Goal: Task Accomplishment & Management: Use online tool/utility

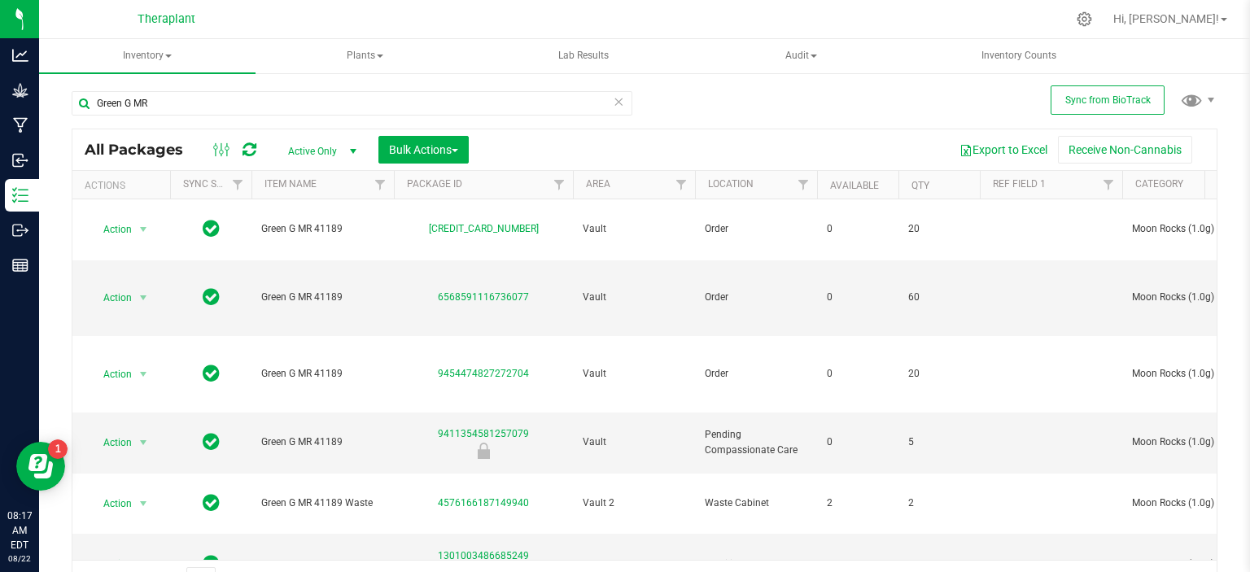
scroll to position [68, 0]
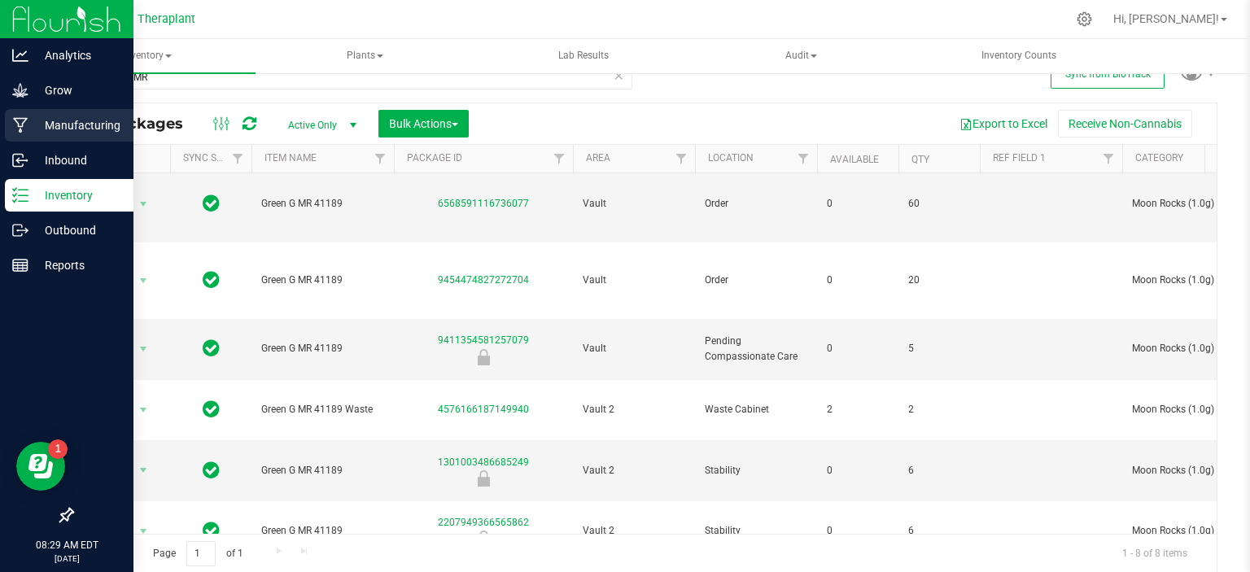
click at [66, 129] on p "Manufacturing" at bounding box center [77, 126] width 98 height 20
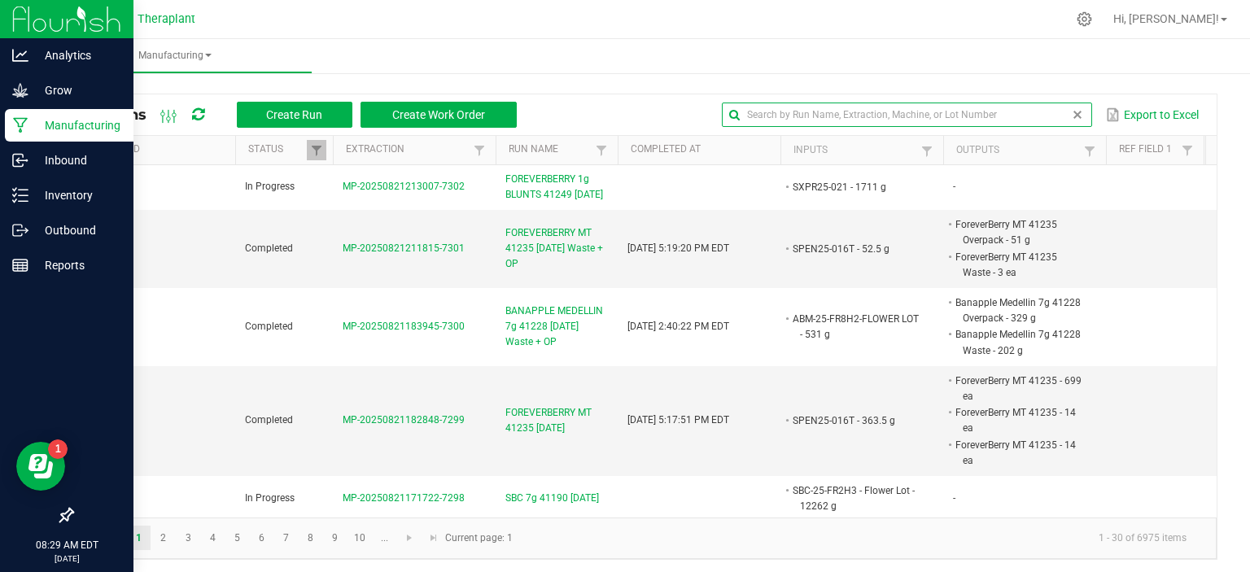
click at [1035, 117] on input "text" at bounding box center [907, 115] width 370 height 24
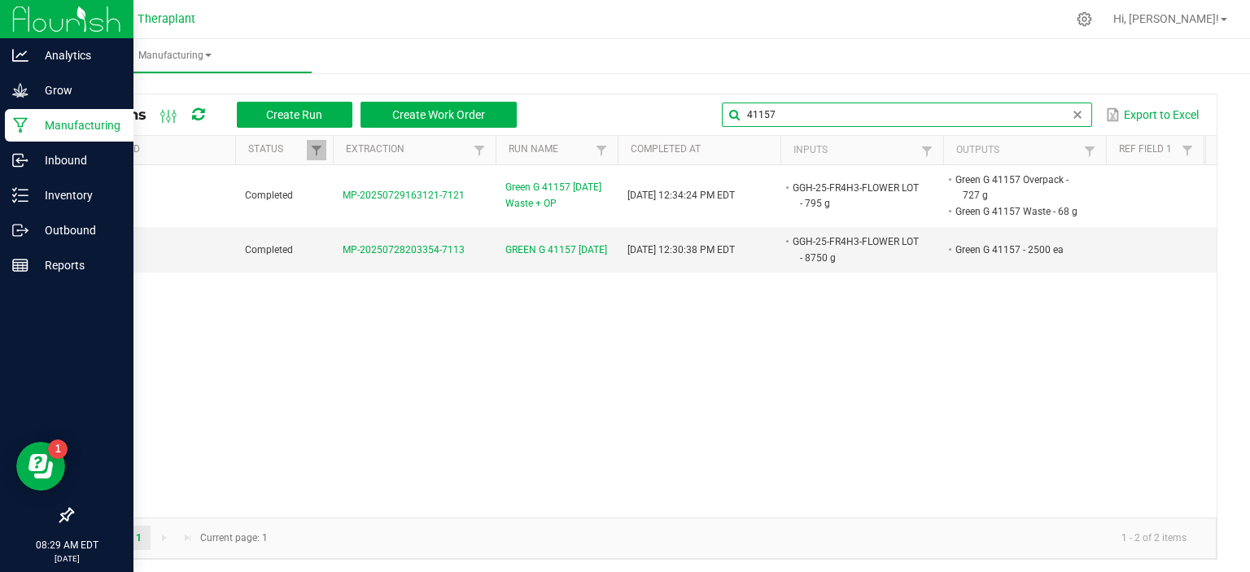
click at [811, 115] on input "41157" at bounding box center [907, 115] width 370 height 24
click at [810, 115] on input "41157" at bounding box center [907, 115] width 370 height 24
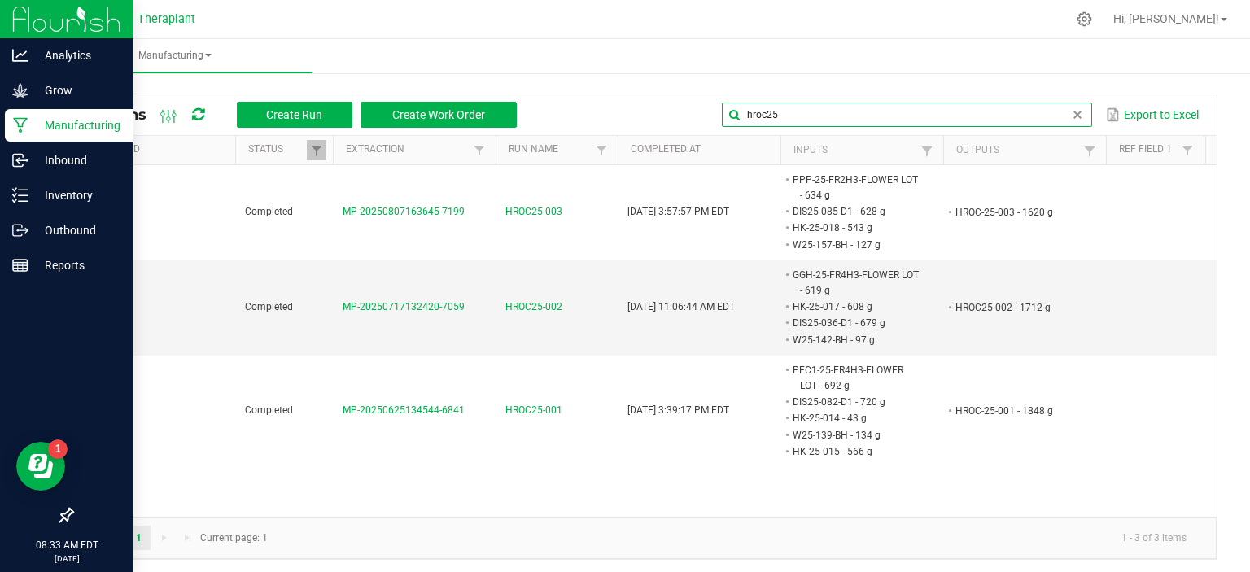
click at [808, 105] on input "hroc25" at bounding box center [907, 115] width 370 height 24
click at [802, 106] on input "hroc25" at bounding box center [907, 115] width 370 height 24
click at [798, 106] on input "hroc25" at bounding box center [907, 115] width 370 height 24
click at [793, 115] on input "hroc25" at bounding box center [907, 115] width 370 height 24
click at [792, 115] on input "hroc25" at bounding box center [907, 115] width 370 height 24
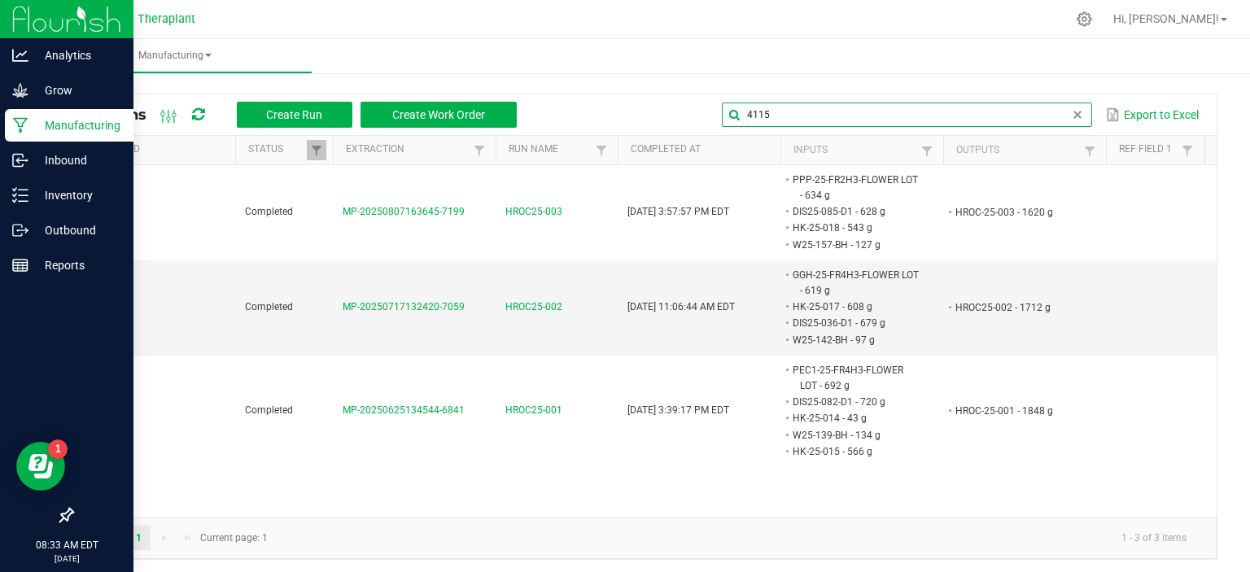
type input "41150"
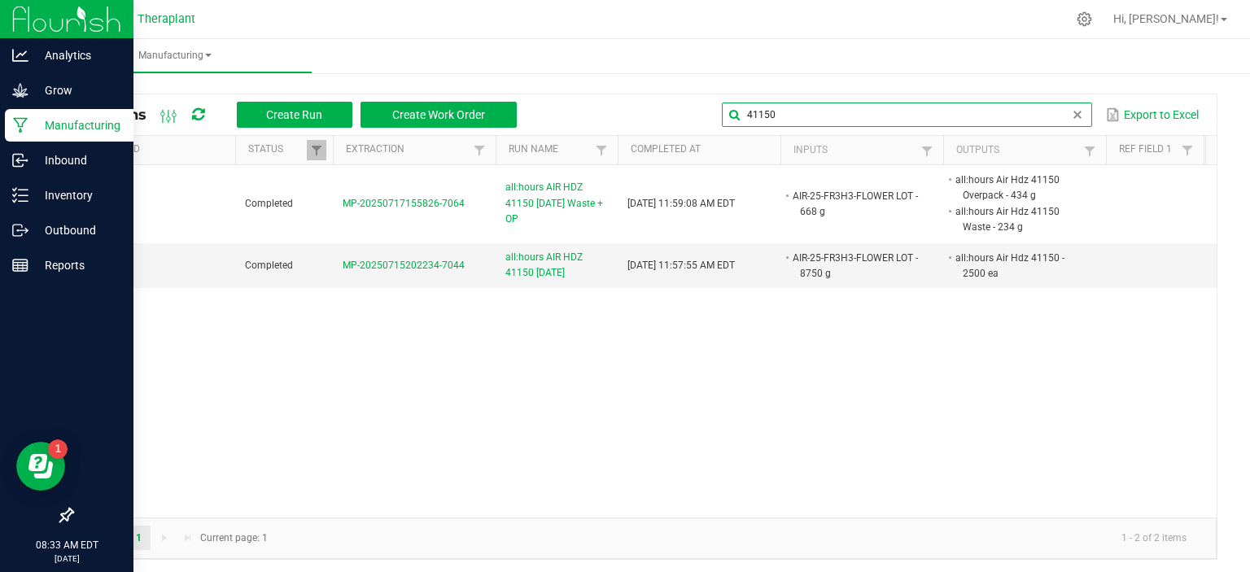
drag, startPoint x: 890, startPoint y: 117, endPoint x: 650, endPoint y: 129, distance: 240.3
click at [656, 129] on div "All Runs Create Run Create Work Order 41150 Export to Excel" at bounding box center [644, 114] width 1144 height 41
click at [924, 145] on span at bounding box center [926, 151] width 13 height 13
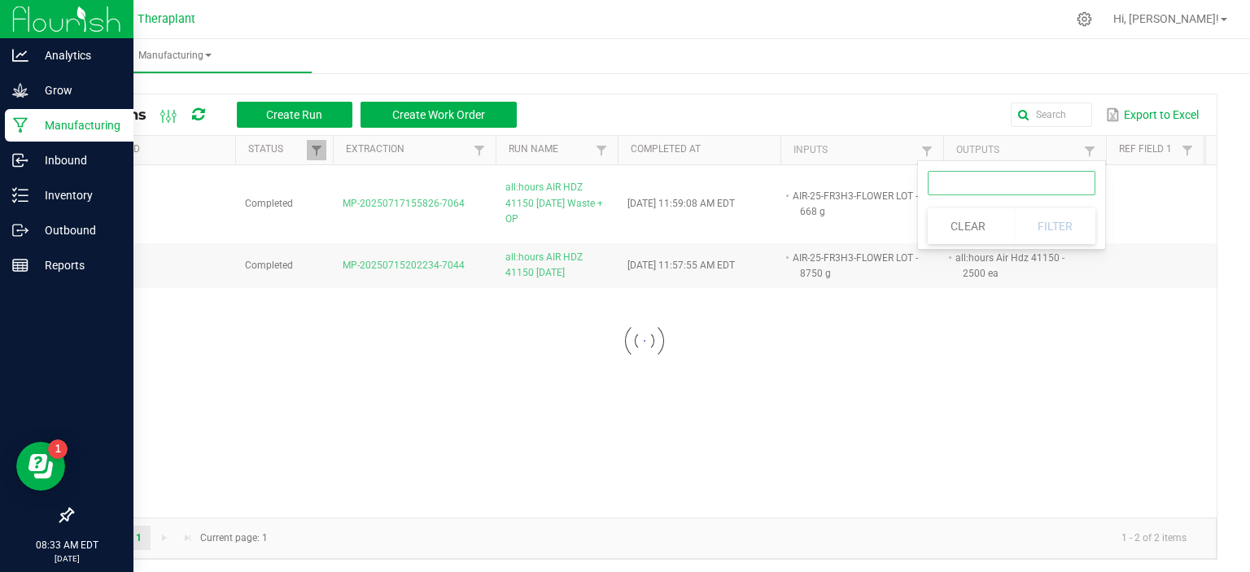
click at [968, 179] on input "text" at bounding box center [1012, 183] width 168 height 24
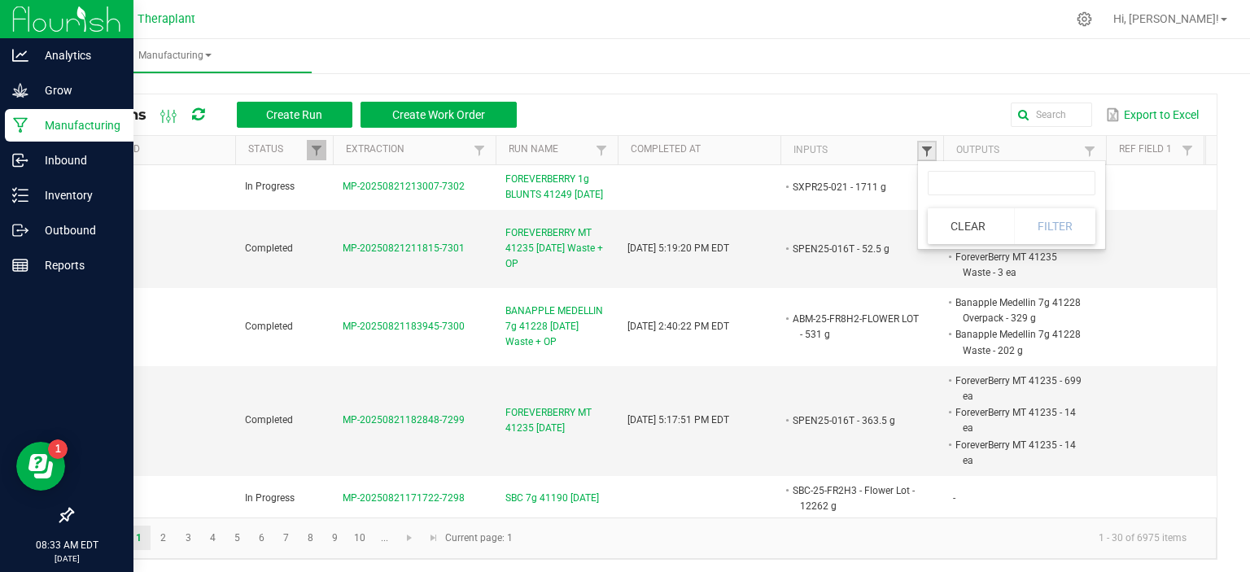
click at [922, 155] on span at bounding box center [926, 151] width 13 height 13
click at [944, 181] on input "text" at bounding box center [1012, 183] width 168 height 24
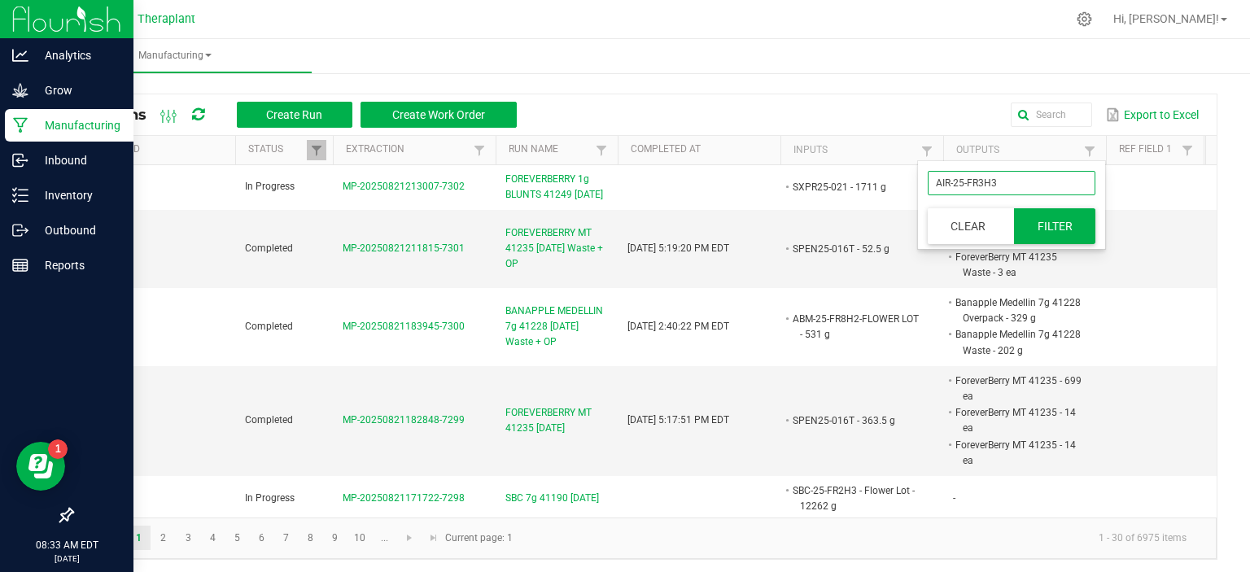
type input "AIR-25-FR3H3"
click at [1048, 220] on button "Filter" at bounding box center [1054, 226] width 81 height 36
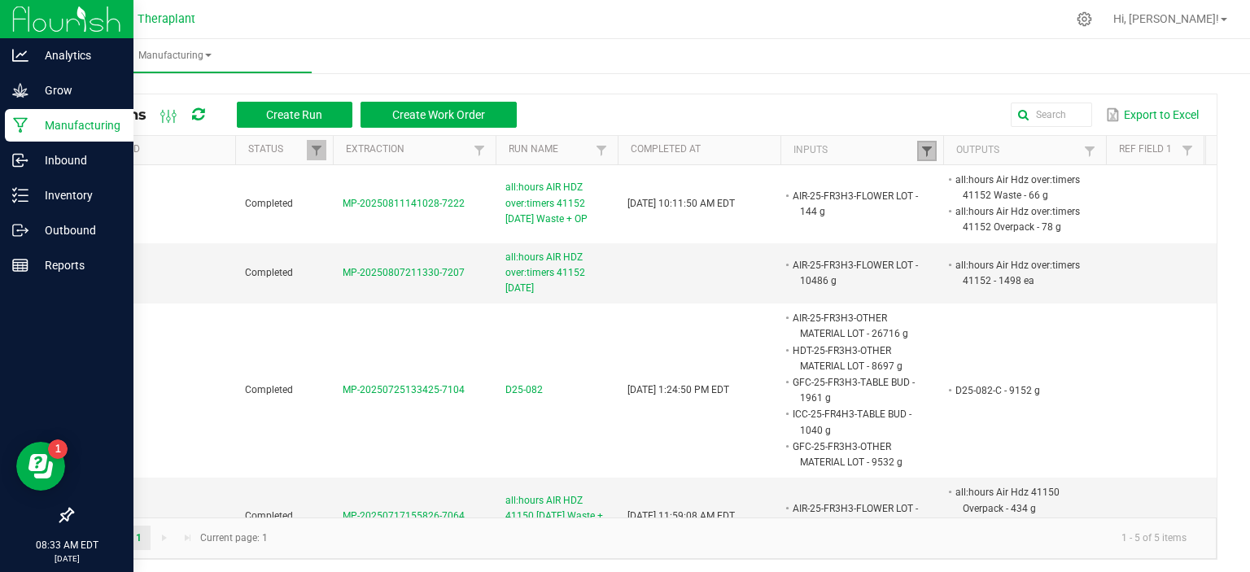
click at [924, 146] on span at bounding box center [926, 151] width 13 height 13
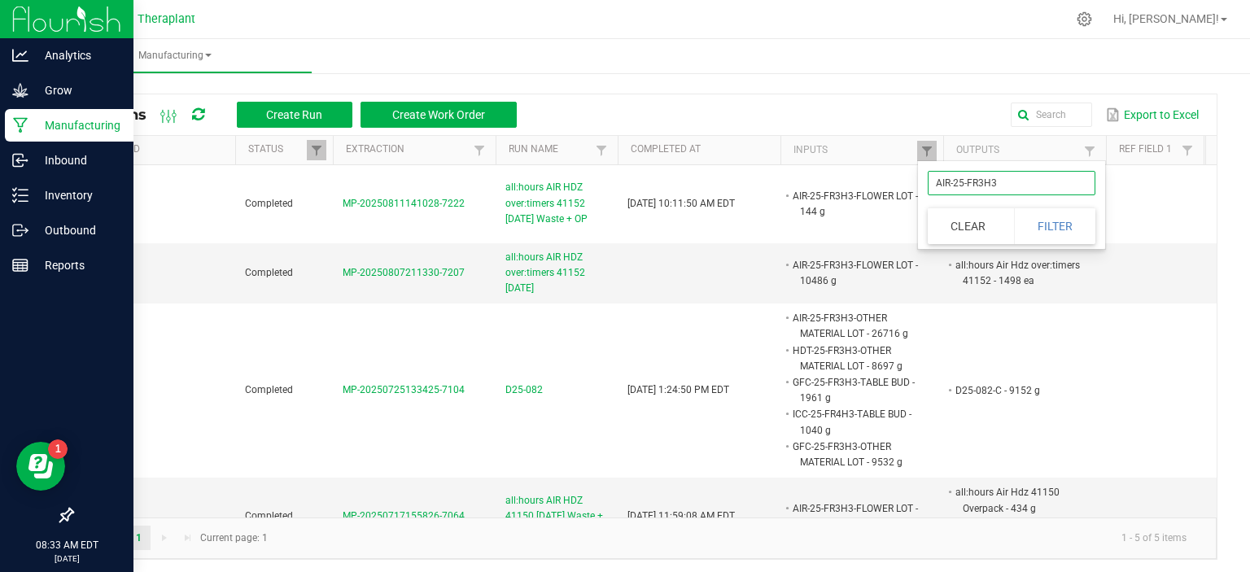
click at [1025, 181] on input "AIR-25-FR3H3" at bounding box center [1012, 183] width 168 height 24
type input "AIR-25"
click at [1056, 220] on button "Filter" at bounding box center [1054, 226] width 81 height 36
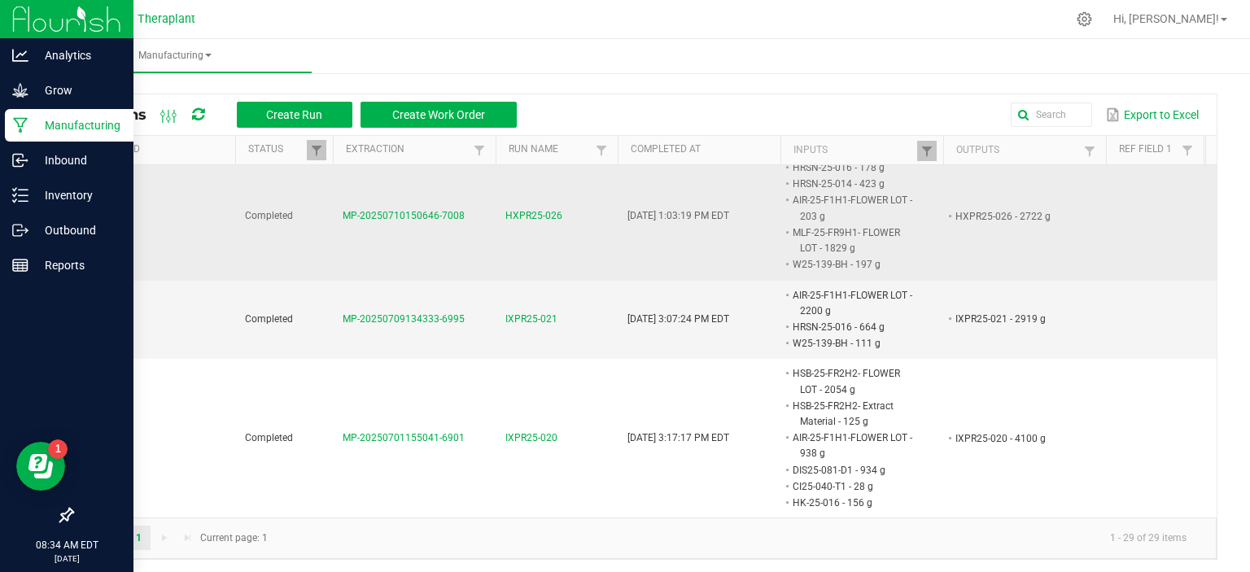
scroll to position [1221, 0]
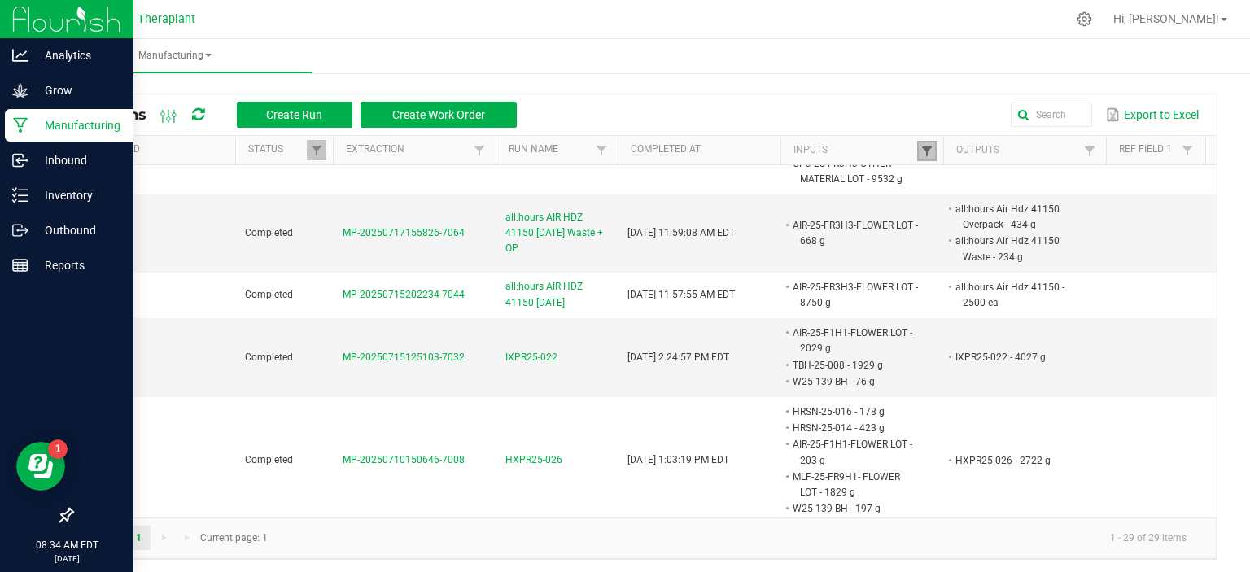
click at [931, 145] on span at bounding box center [926, 151] width 13 height 13
click at [977, 215] on button "Clear" at bounding box center [968, 226] width 81 height 36
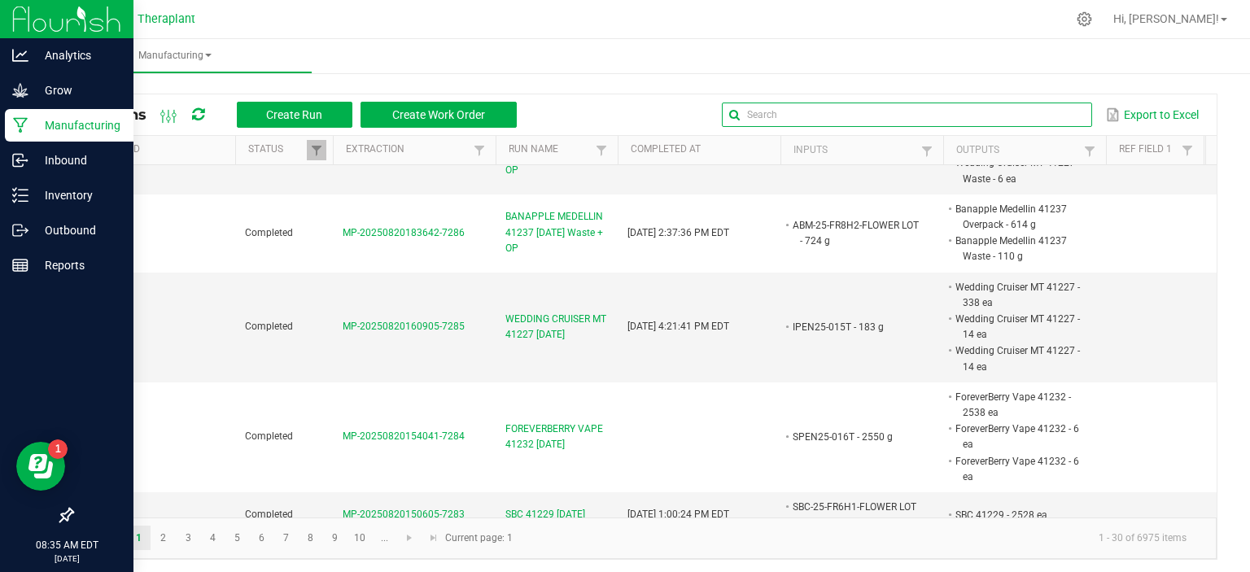
click at [1028, 122] on input "text" at bounding box center [907, 115] width 370 height 24
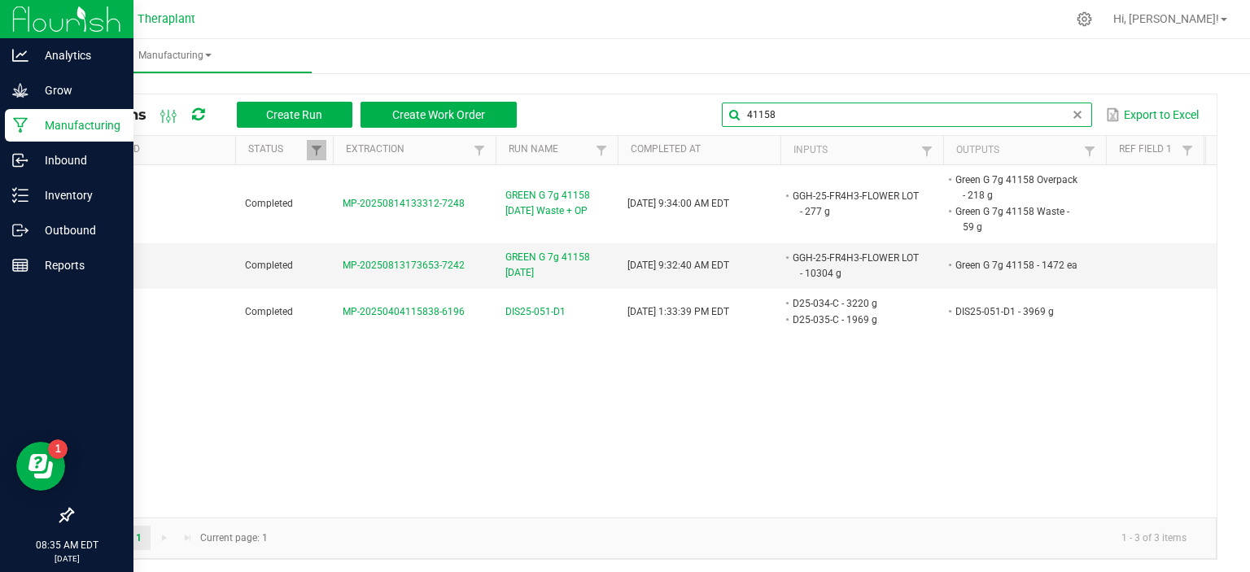
click at [812, 115] on input "41158" at bounding box center [907, 115] width 370 height 24
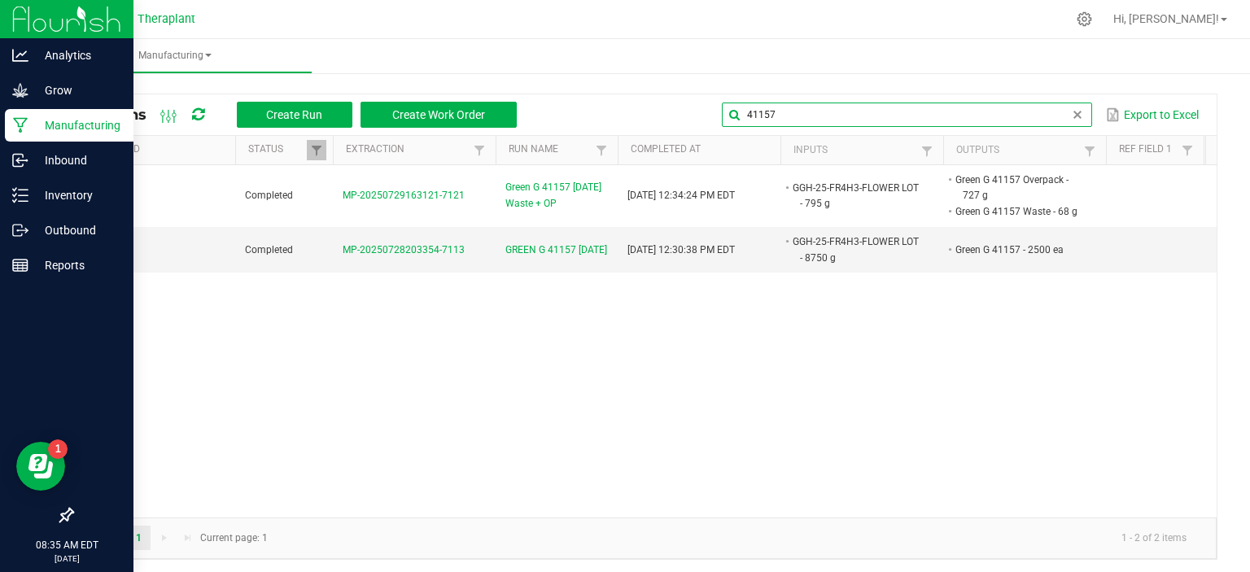
type input "41157"
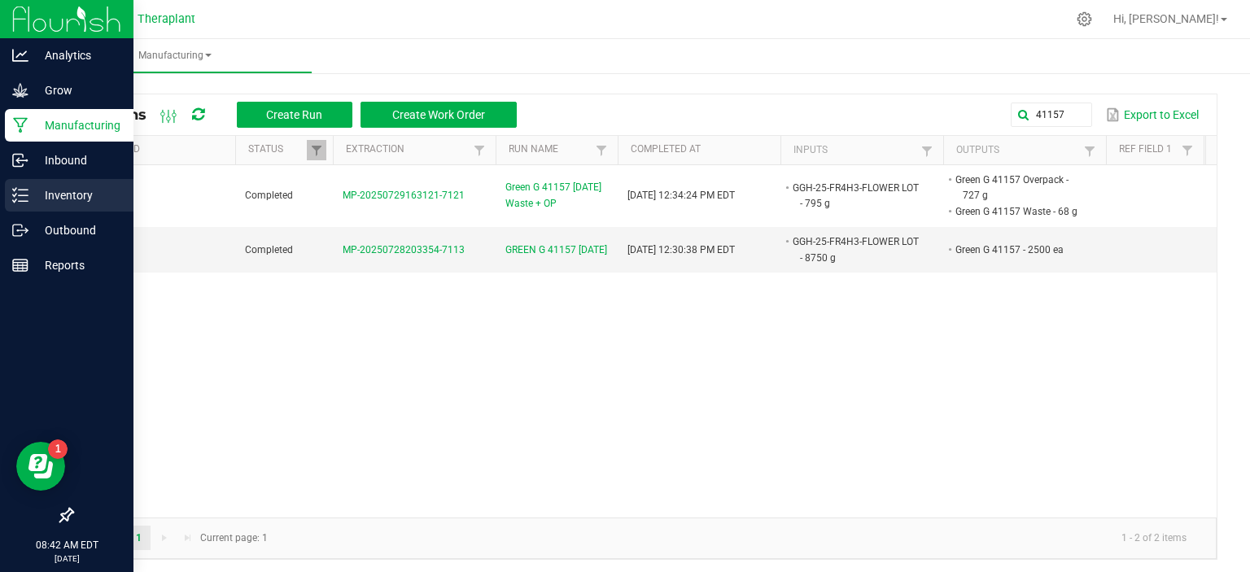
click at [57, 197] on p "Inventory" at bounding box center [77, 196] width 98 height 20
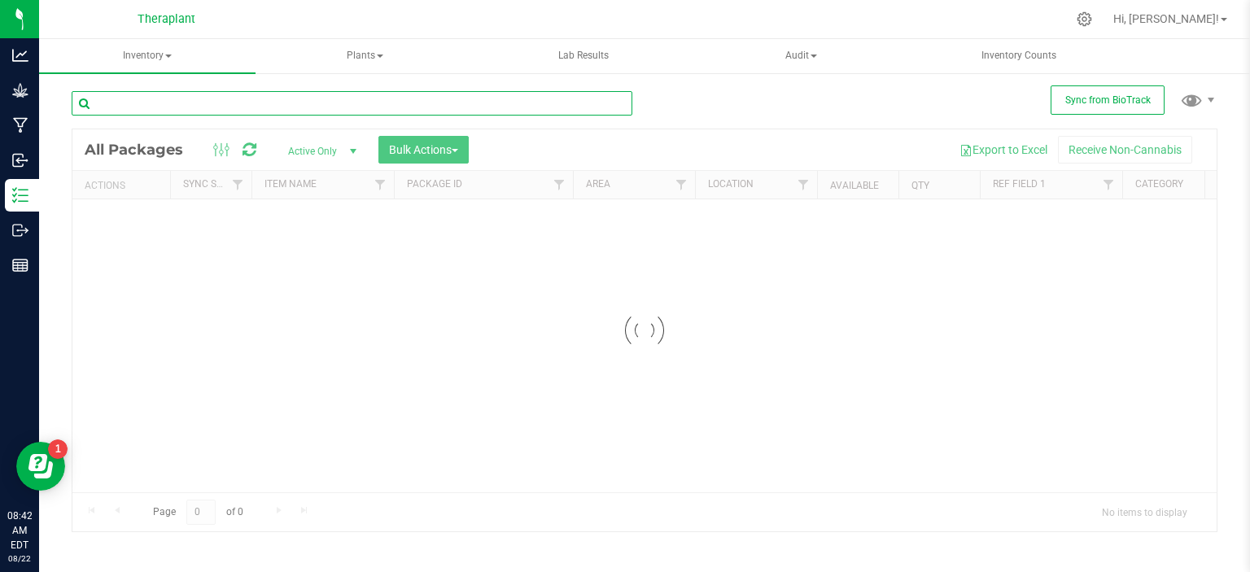
click at [469, 97] on input "text" at bounding box center [352, 103] width 561 height 24
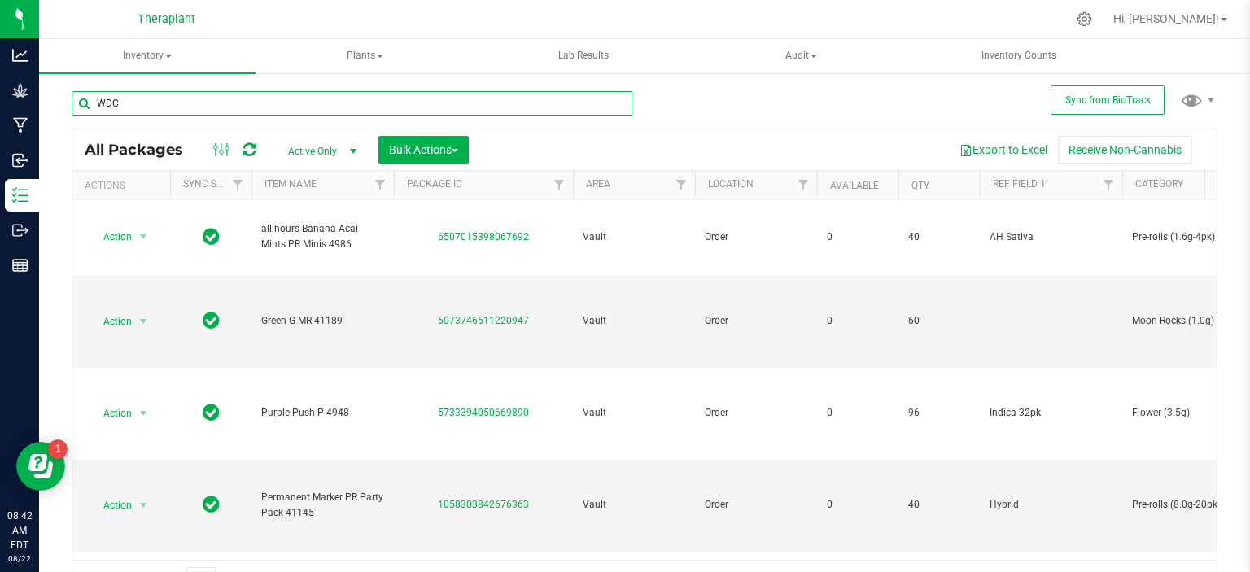
click at [465, 108] on input "WDC" at bounding box center [352, 103] width 561 height 24
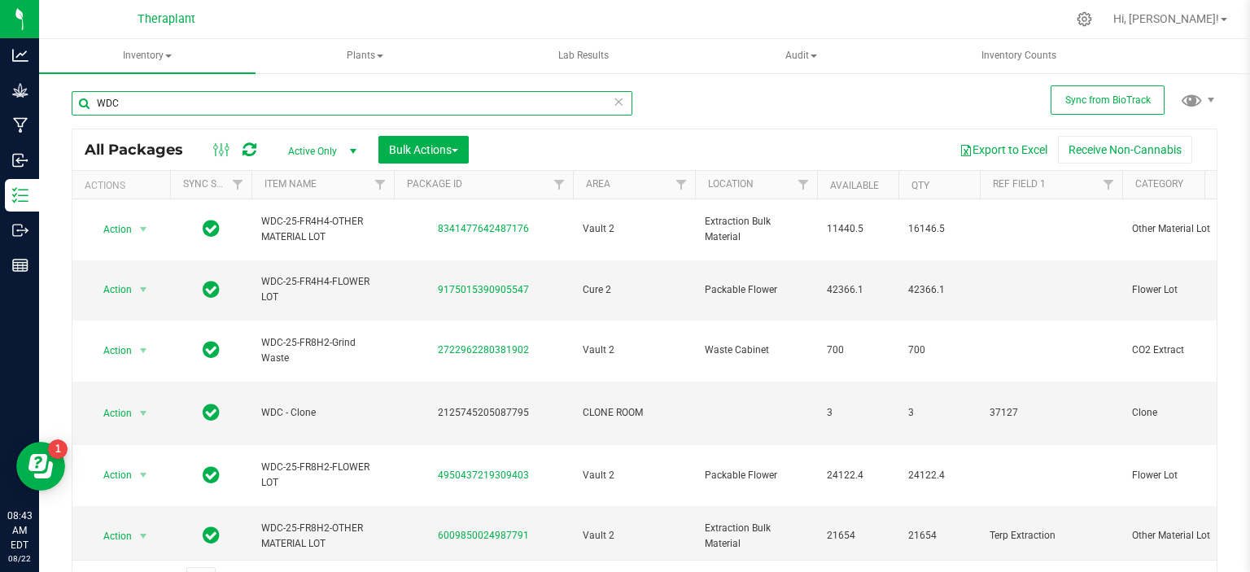
click at [173, 107] on input "WDC" at bounding box center [352, 103] width 561 height 24
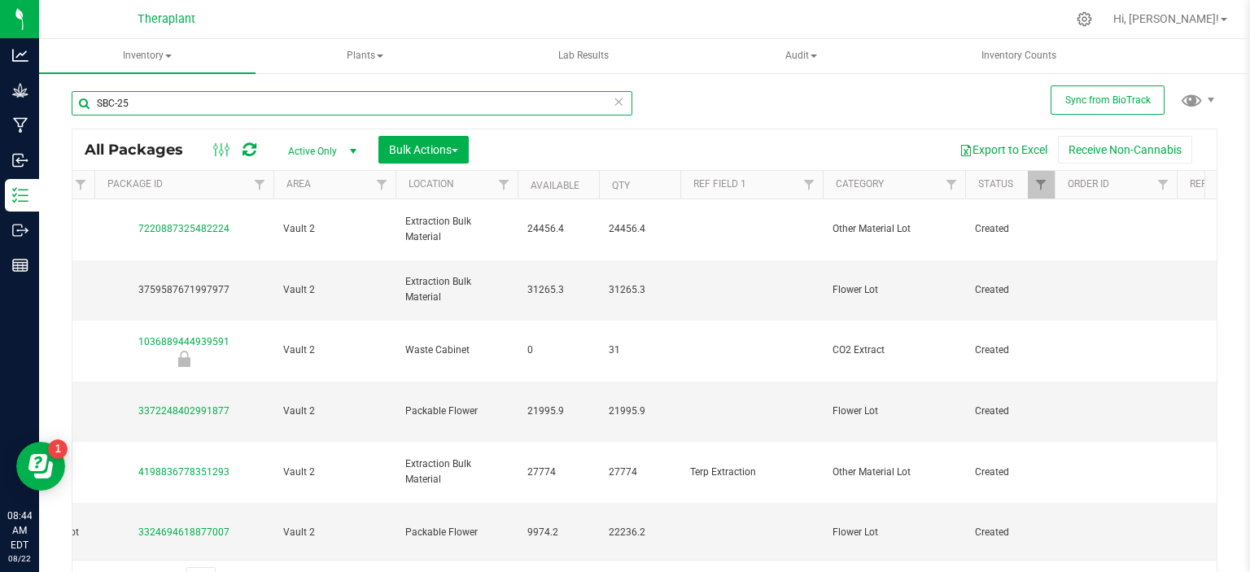
scroll to position [0, 293]
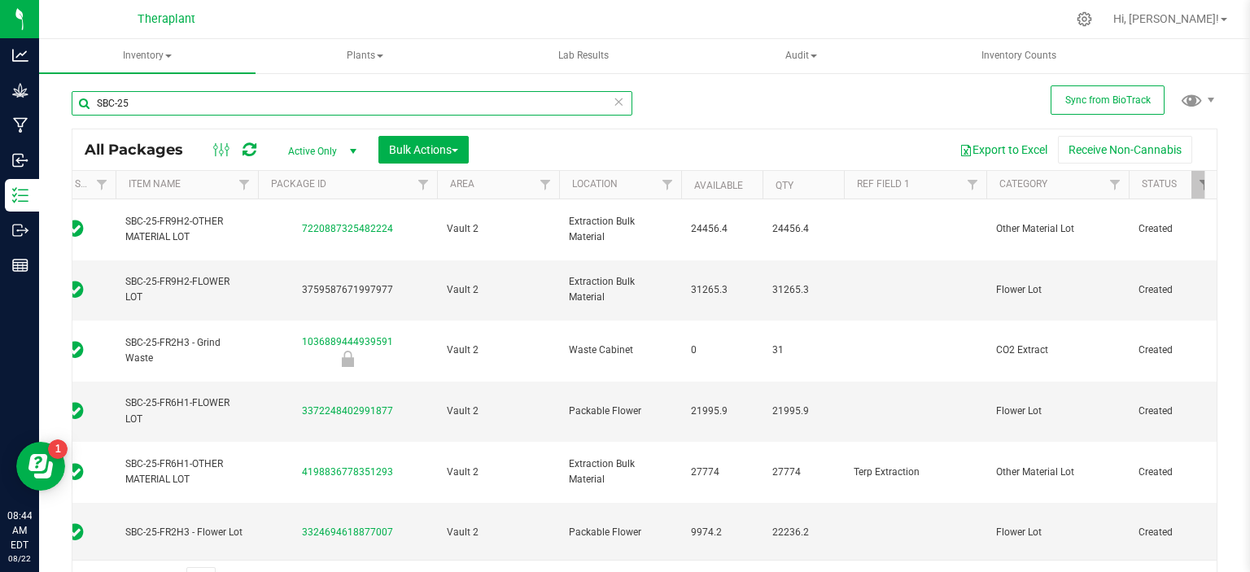
type input "SBC-25"
click at [332, 542] on div "Action Action Adjust qty Create package Edit attributes Global inventory Locate…" at bounding box center [644, 379] width 1144 height 360
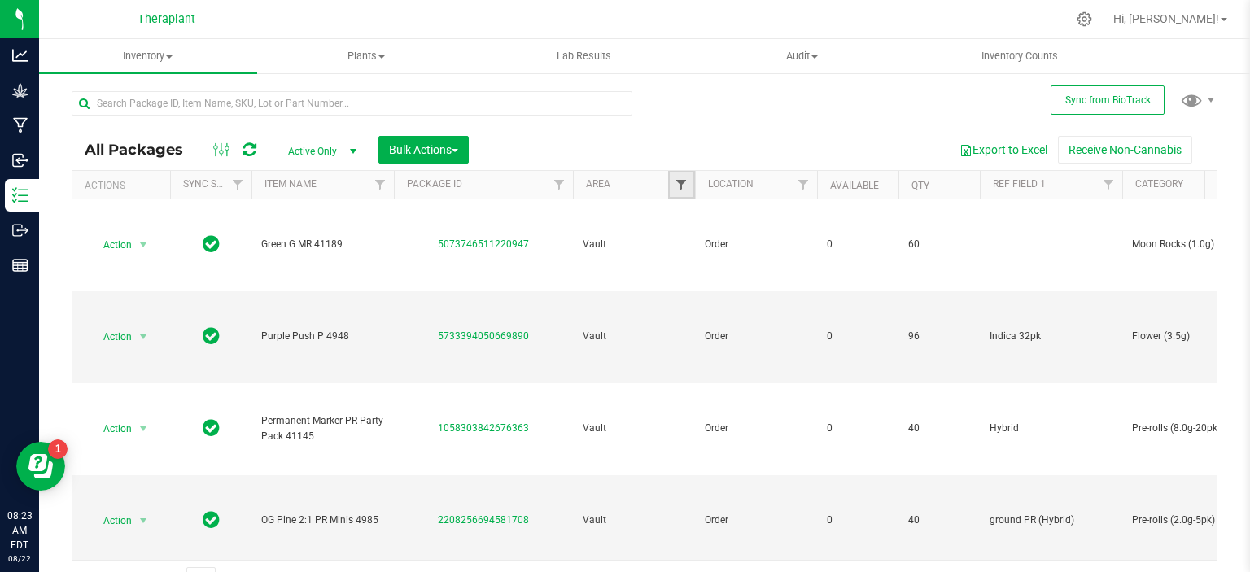
click at [675, 183] on span "Filter" at bounding box center [681, 184] width 13 height 13
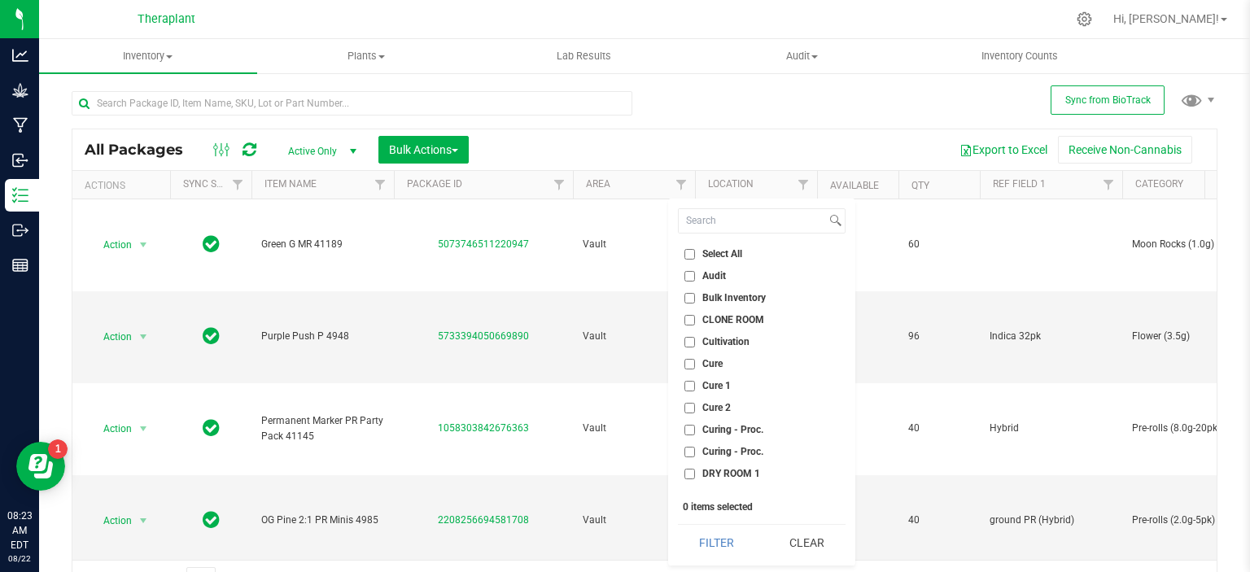
click at [714, 403] on span "Cure 2" at bounding box center [716, 408] width 28 height 10
click at [695, 403] on input "Cure 2" at bounding box center [689, 408] width 11 height 11
checkbox input "true"
click at [732, 546] on button "Filter" at bounding box center [717, 543] width 78 height 36
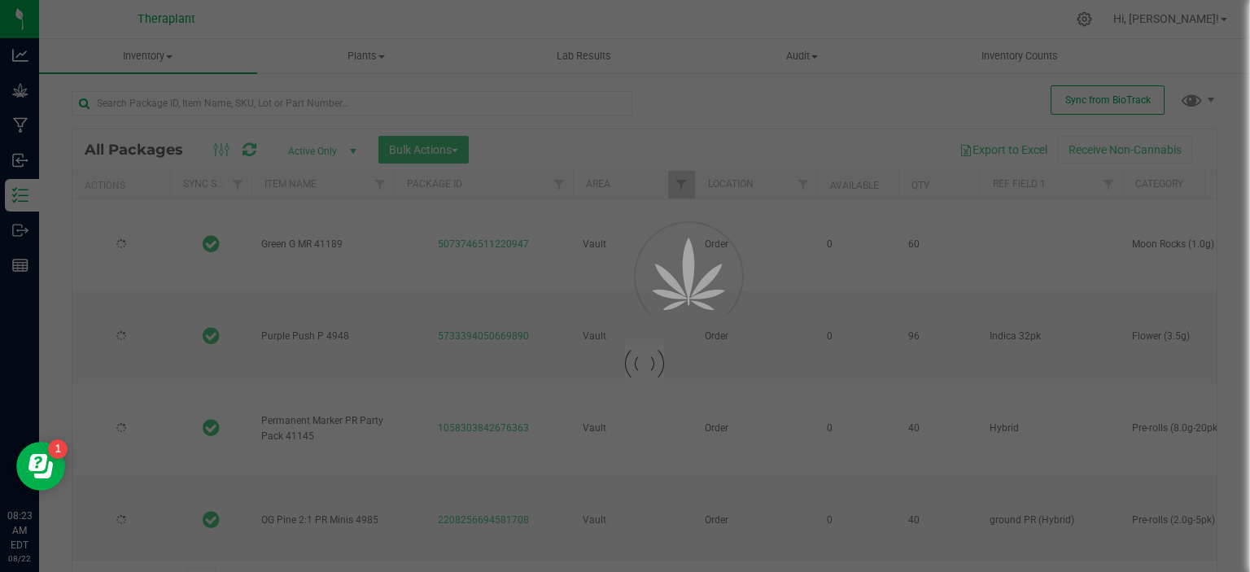
type input "[DATE]"
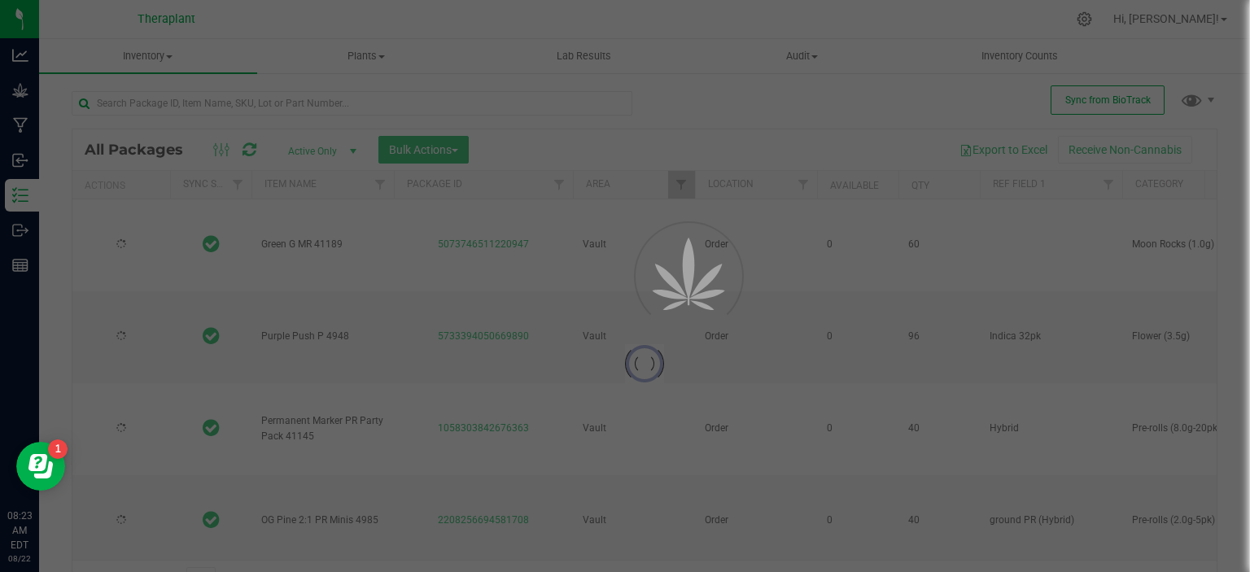
type input "[DATE]"
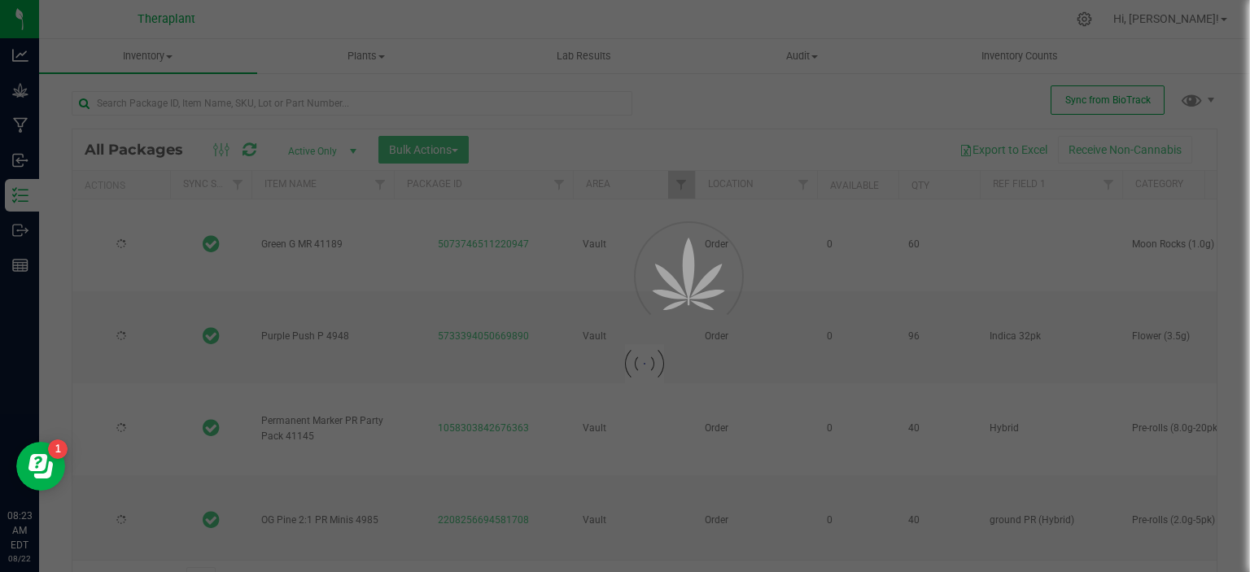
type input "[DATE]"
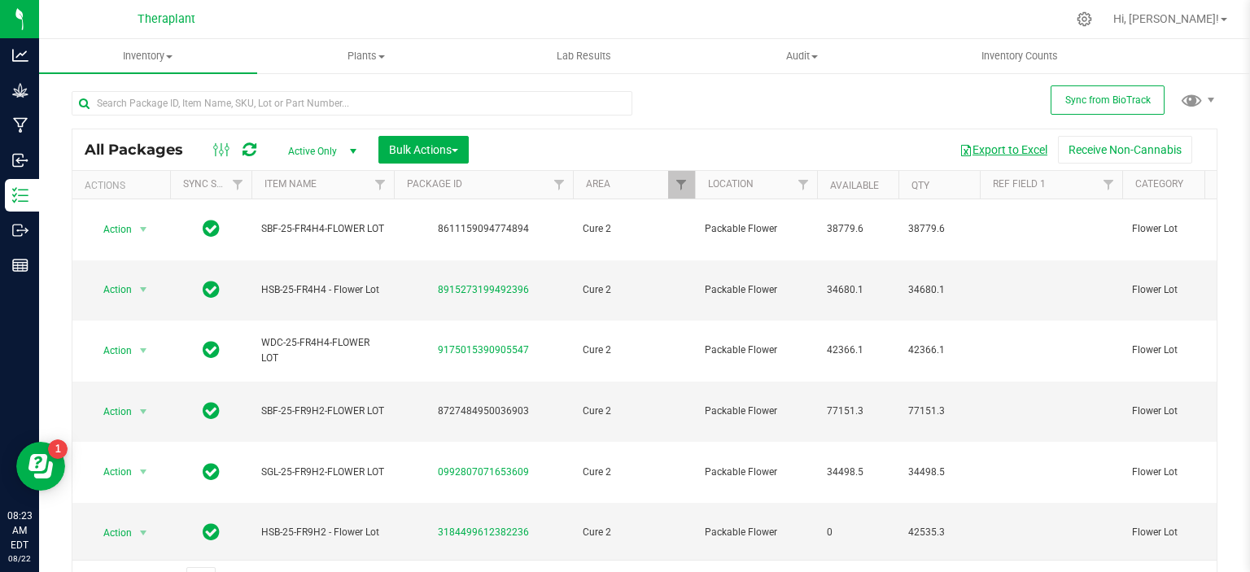
click at [1006, 139] on button "Export to Excel" at bounding box center [1003, 150] width 109 height 28
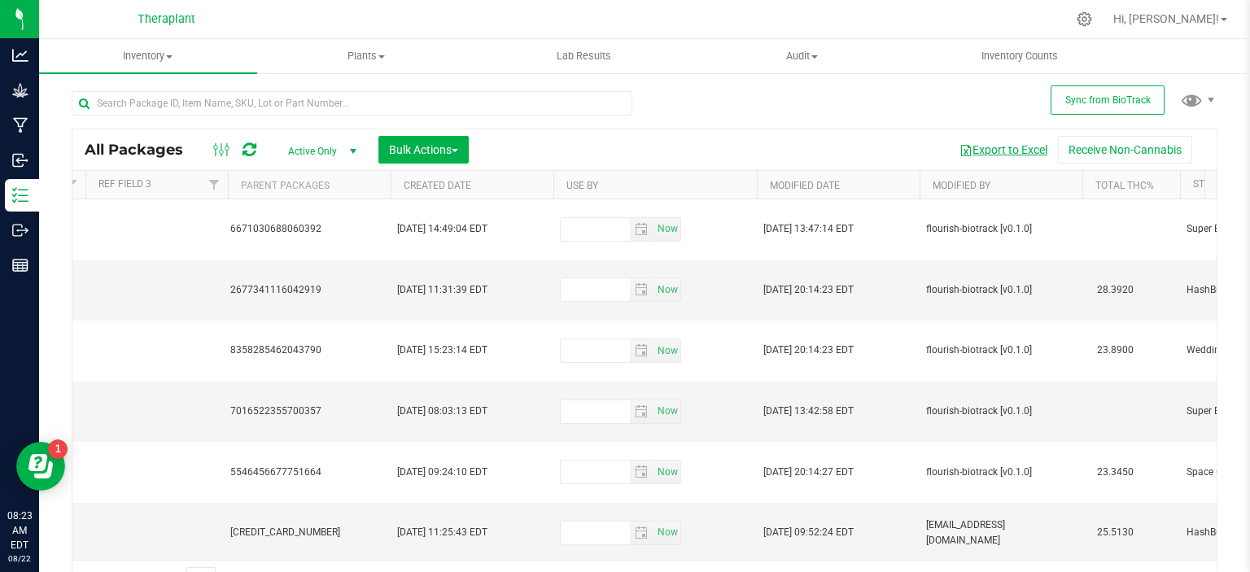
scroll to position [0, 1536]
click at [460, 181] on link "Created Date" at bounding box center [434, 185] width 68 height 11
click at [970, 149] on button "Export to Excel" at bounding box center [1003, 150] width 109 height 28
